Goal: Task Accomplishment & Management: Use online tool/utility

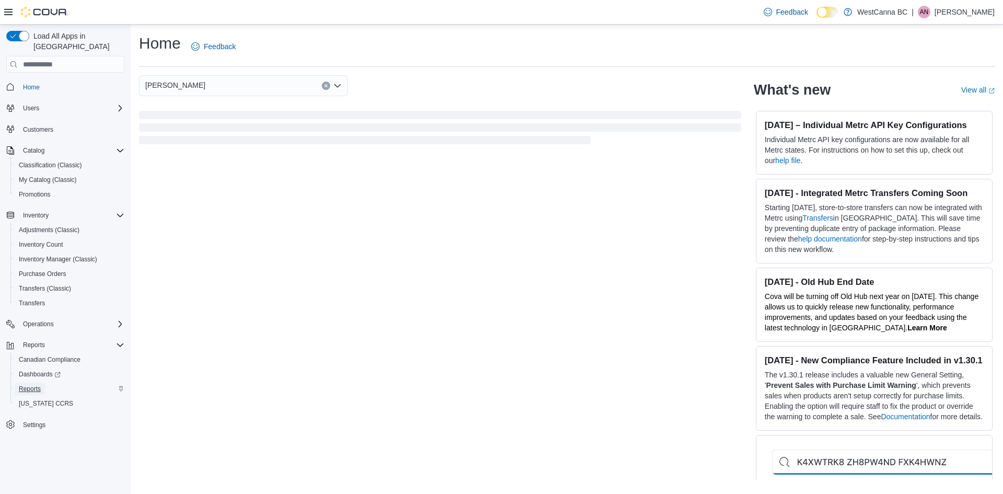
click at [44, 382] on link "Reports" at bounding box center [30, 388] width 30 height 13
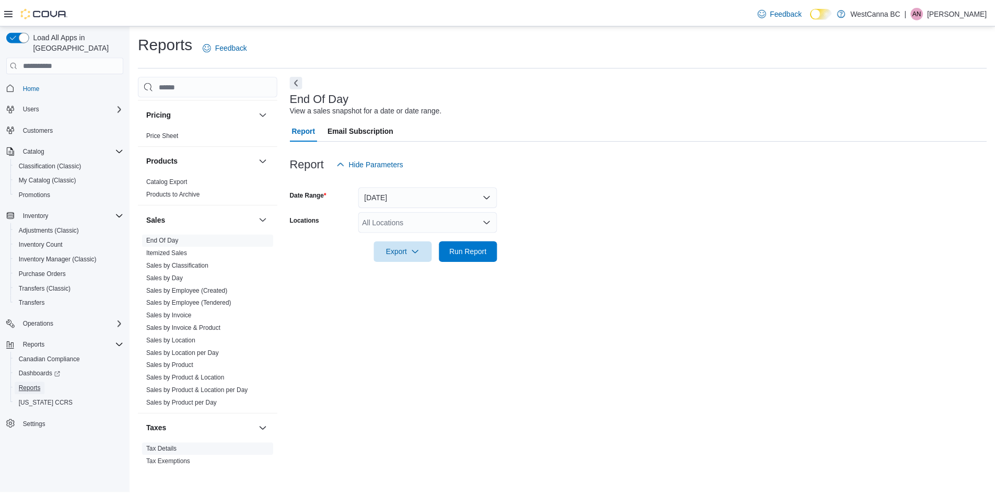
scroll to position [587, 0]
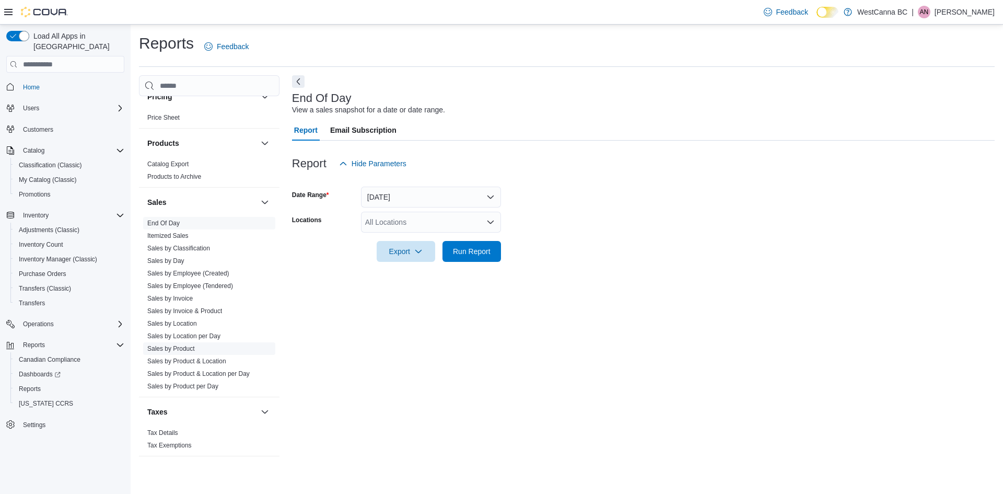
click at [191, 348] on link "Sales by Product" at bounding box center [171, 348] width 48 height 7
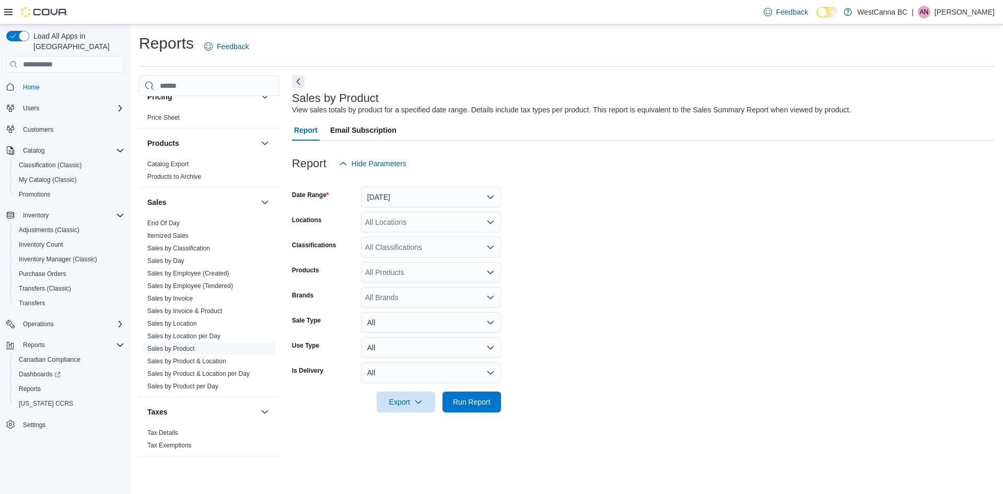
click at [386, 292] on div "All Brands" at bounding box center [431, 297] width 140 height 21
type input "****"
click at [388, 313] on span "Earthwolf Farms" at bounding box center [430, 315] width 127 height 10
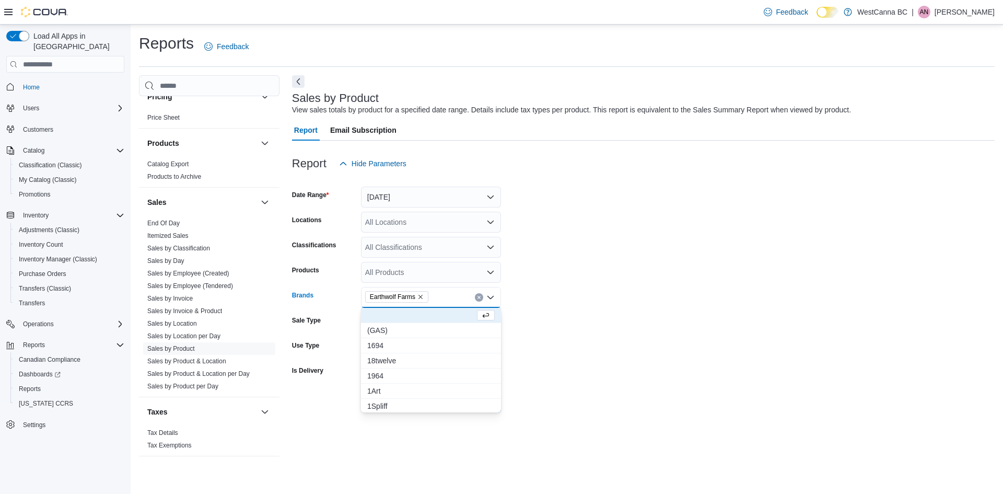
click at [592, 235] on form "Date Range [DATE] Locations All Locations Classifications All Classifications P…" at bounding box center [643, 293] width 703 height 238
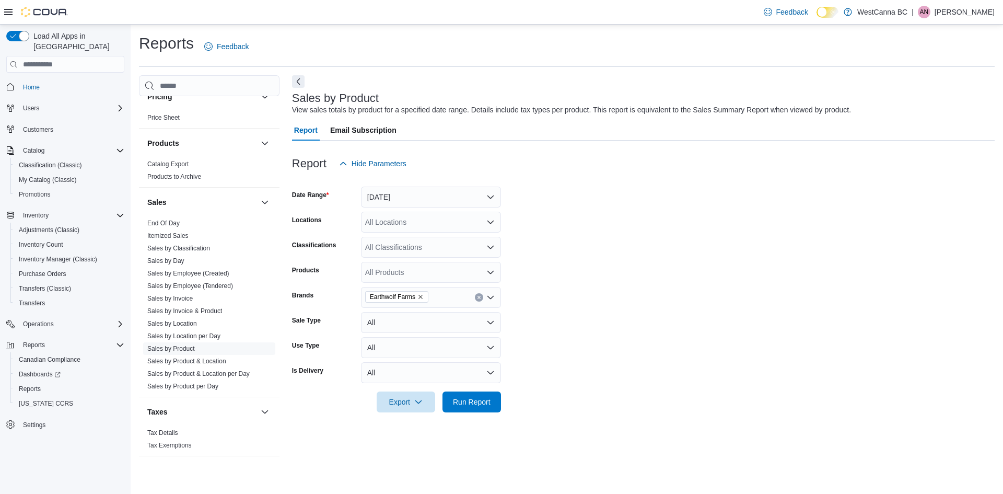
click at [407, 211] on form "Date Range [DATE] Locations All Locations Classifications All Classifications P…" at bounding box center [643, 293] width 703 height 238
click at [407, 222] on div "All Locations" at bounding box center [431, 222] width 140 height 21
drag, startPoint x: 416, startPoint y: 269, endPoint x: 417, endPoint y: 230, distance: 38.1
click at [416, 266] on span "[PERSON_NAME]" at bounding box center [413, 270] width 60 height 10
click at [412, 201] on button "[DATE]" at bounding box center [431, 196] width 140 height 21
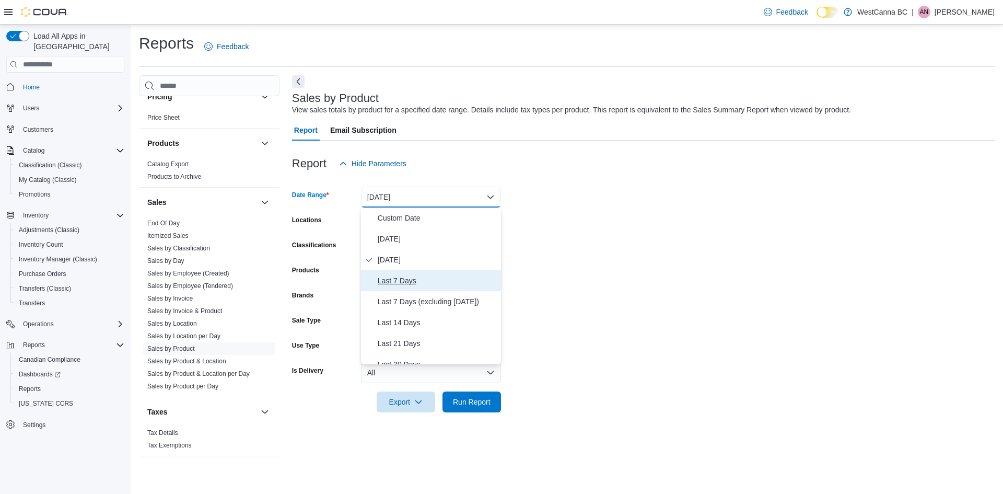
drag, startPoint x: 425, startPoint y: 285, endPoint x: 423, endPoint y: 295, distance: 10.6
click at [425, 284] on span "Last 7 Days" at bounding box center [437, 280] width 119 height 13
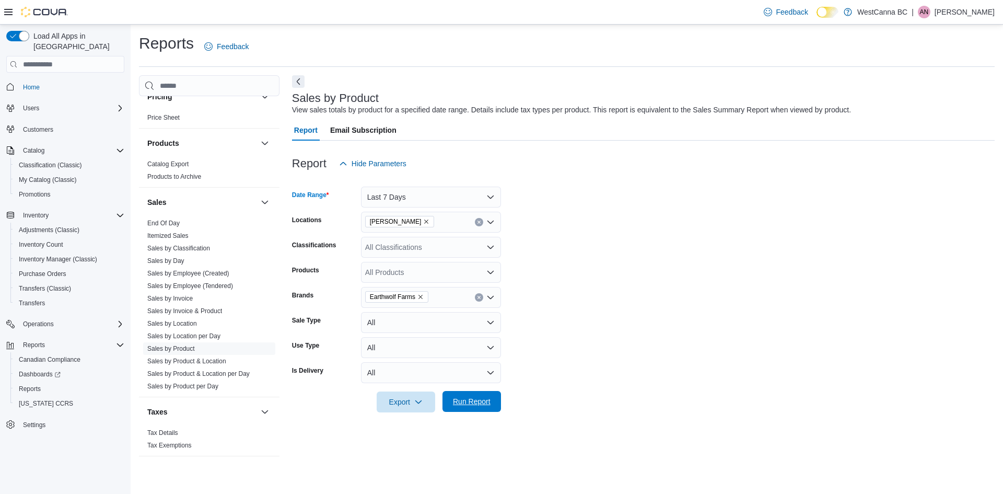
click at [480, 405] on span "Run Report" at bounding box center [472, 401] width 38 height 10
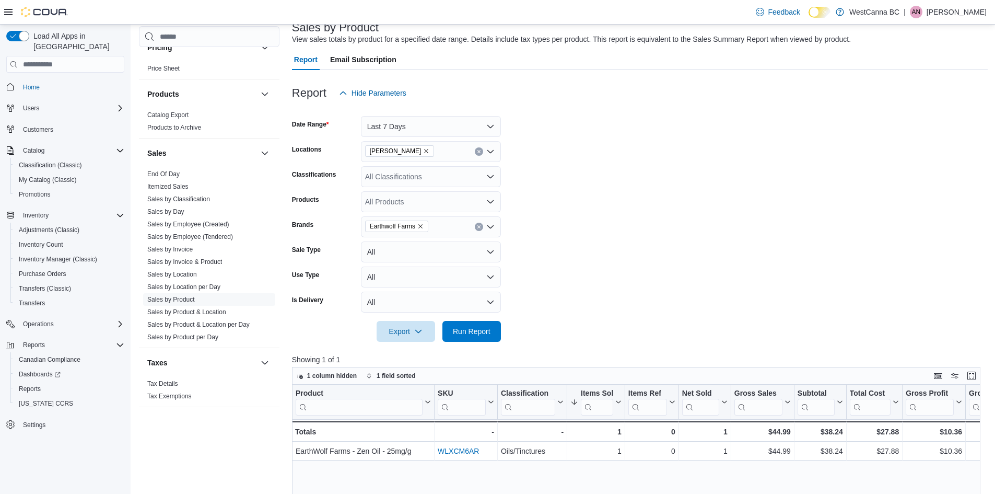
scroll to position [52, 0]
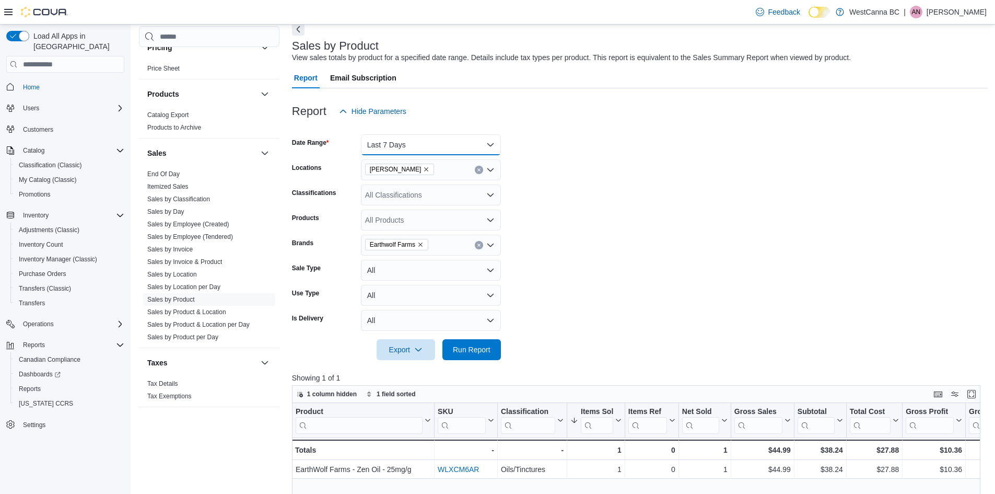
click at [420, 151] on button "Last 7 Days" at bounding box center [431, 144] width 140 height 21
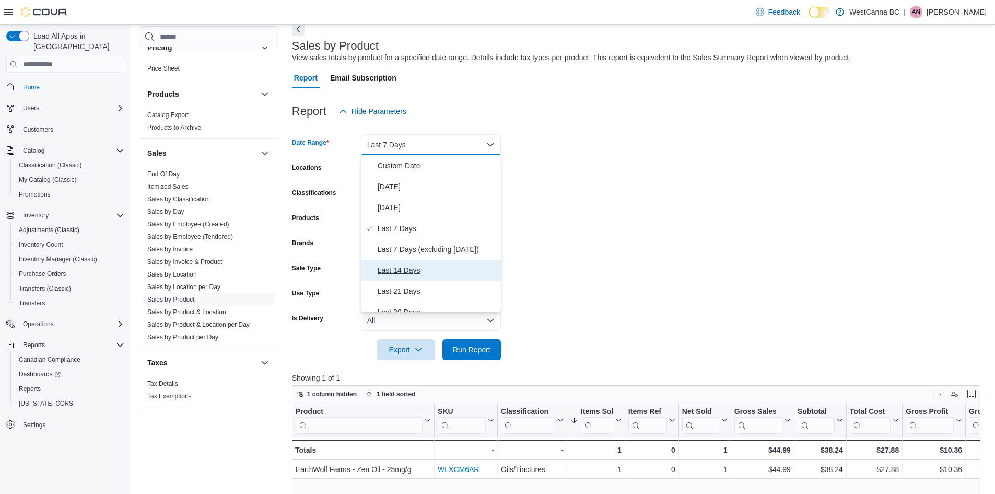
click at [407, 271] on span "Last 14 Days" at bounding box center [437, 270] width 119 height 13
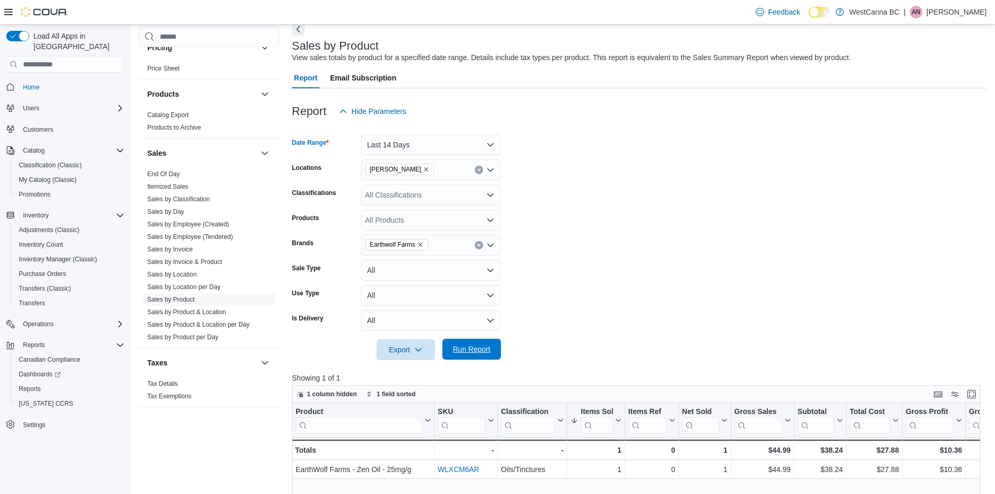
click at [449, 351] on span "Run Report" at bounding box center [472, 348] width 46 height 21
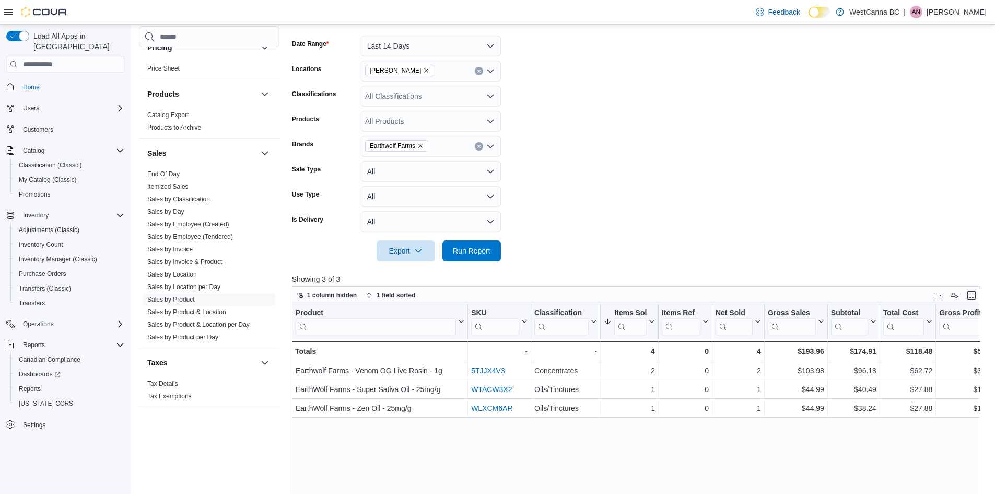
scroll to position [157, 0]
